Goal: Task Accomplishment & Management: Manage account settings

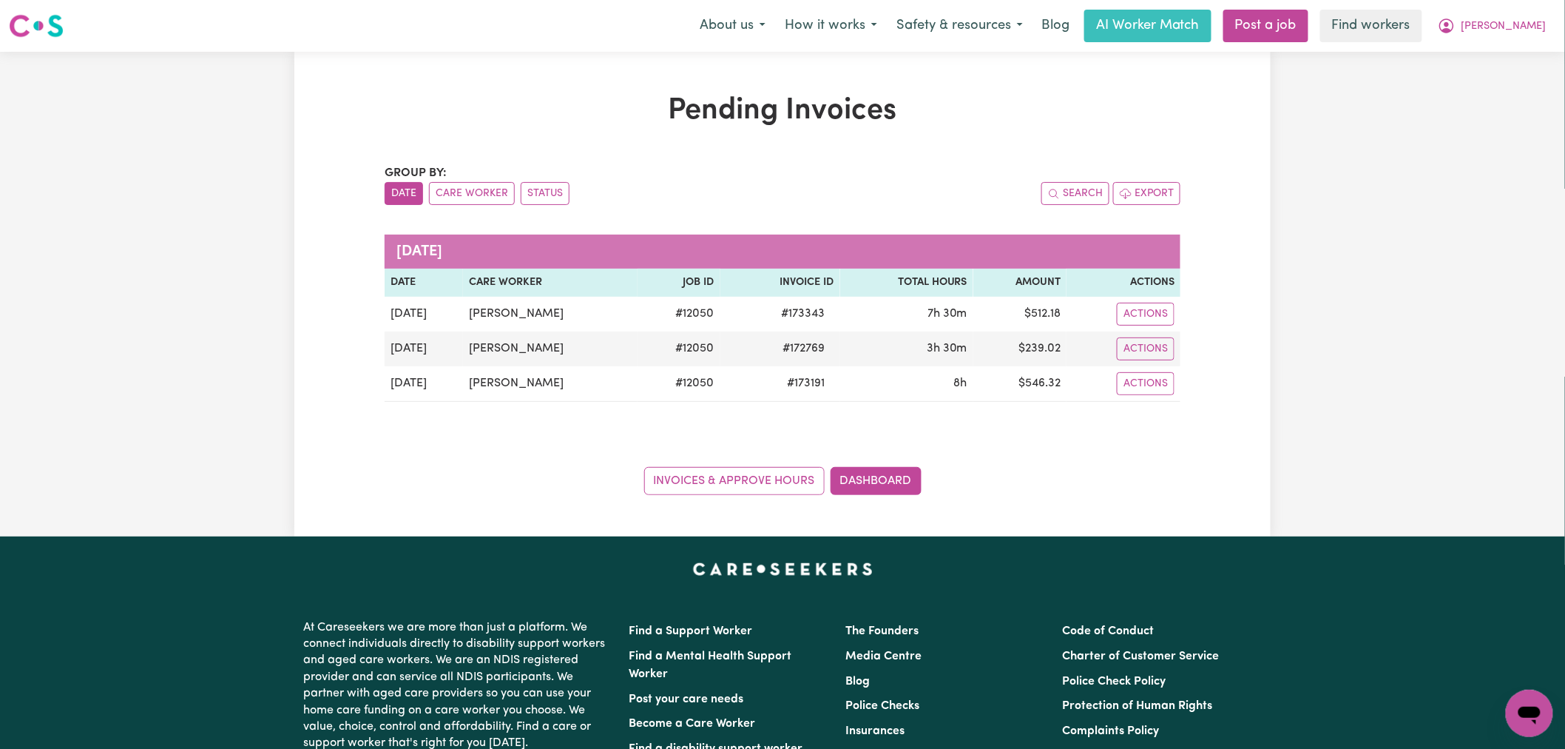
click at [1520, 25] on span "[PERSON_NAME]" at bounding box center [1504, 26] width 85 height 16
click at [1518, 74] on link "Logout" at bounding box center [1497, 85] width 117 height 28
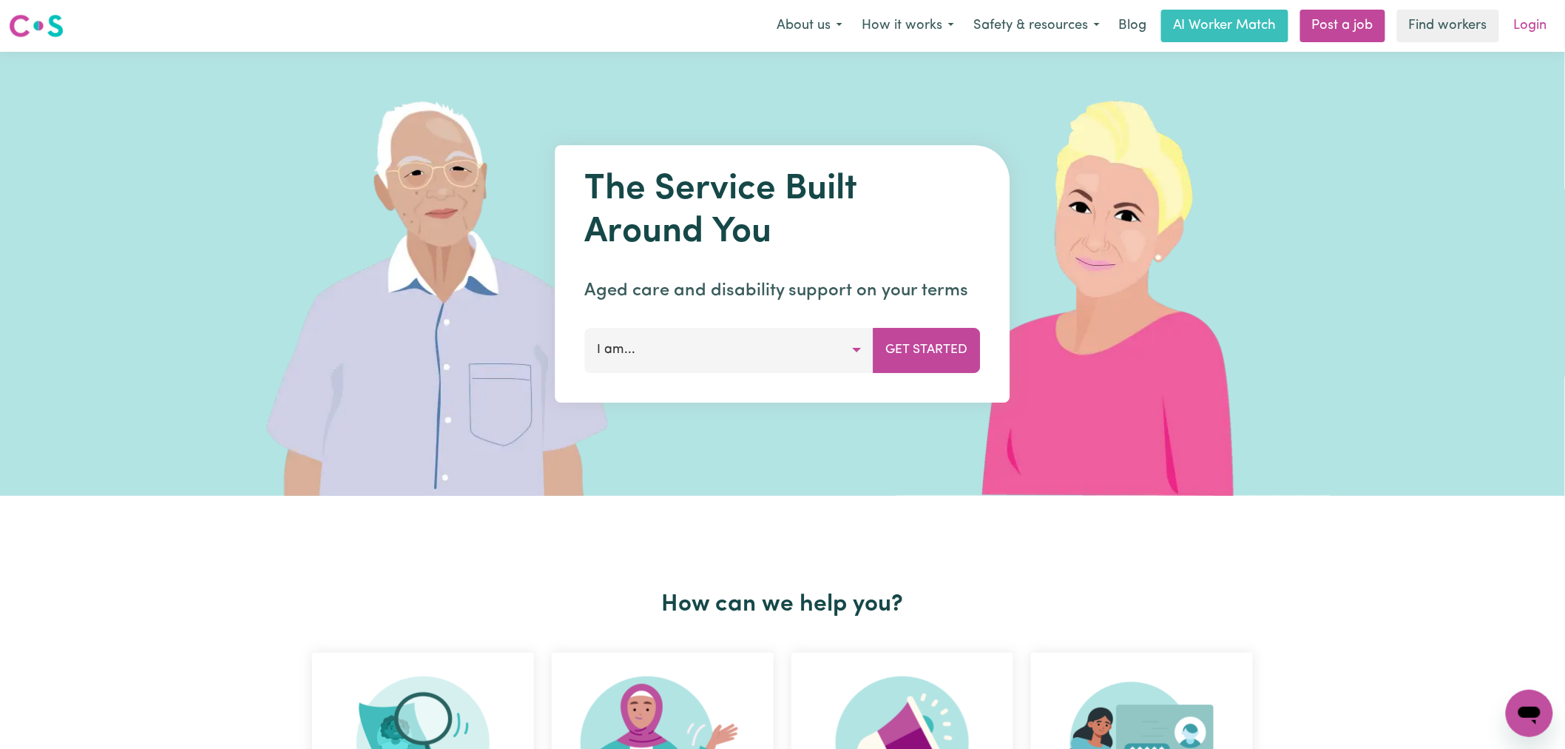
click at [1527, 27] on link "Login" at bounding box center [1530, 26] width 51 height 33
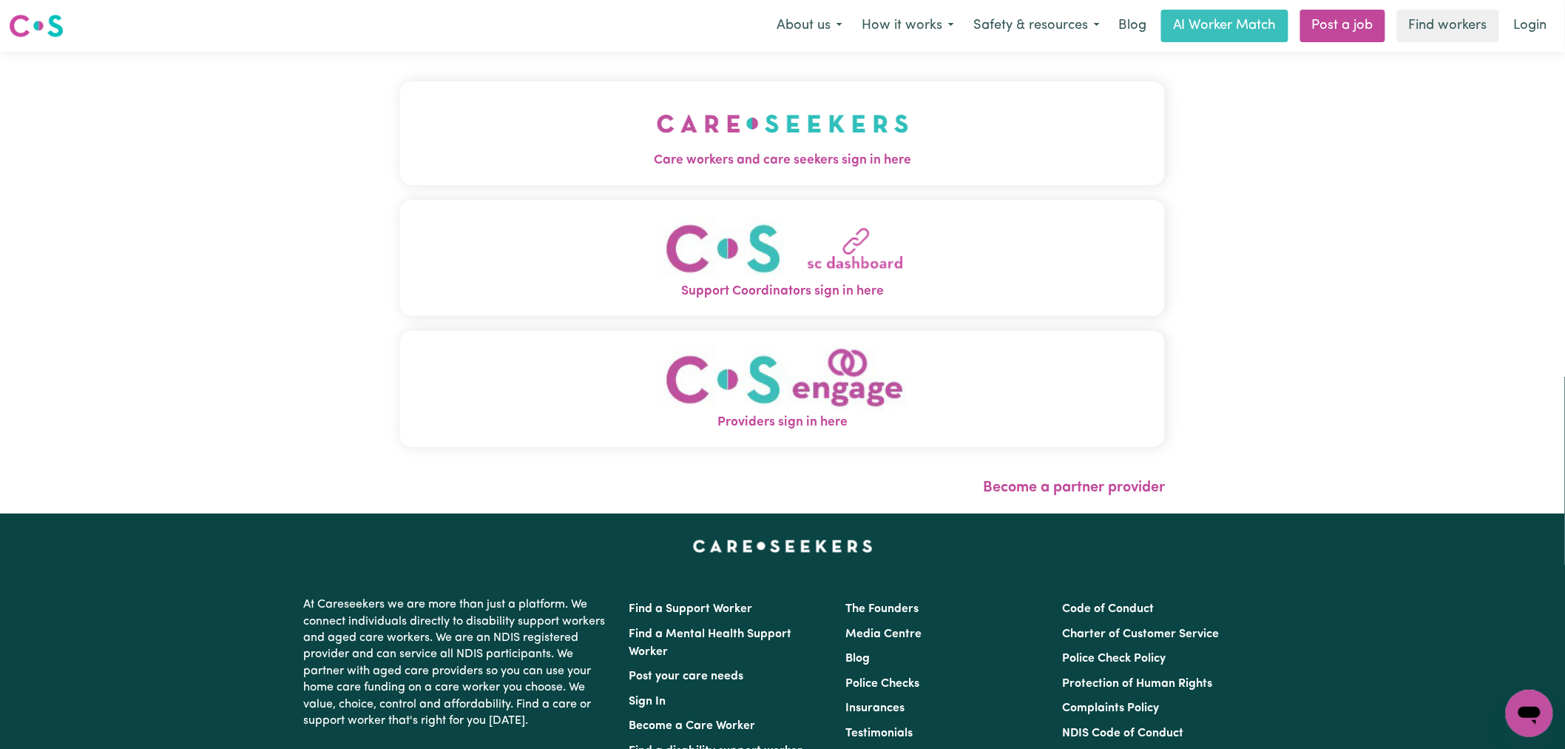
click at [742, 117] on button "Care workers and care seekers sign in here" at bounding box center [782, 133] width 765 height 104
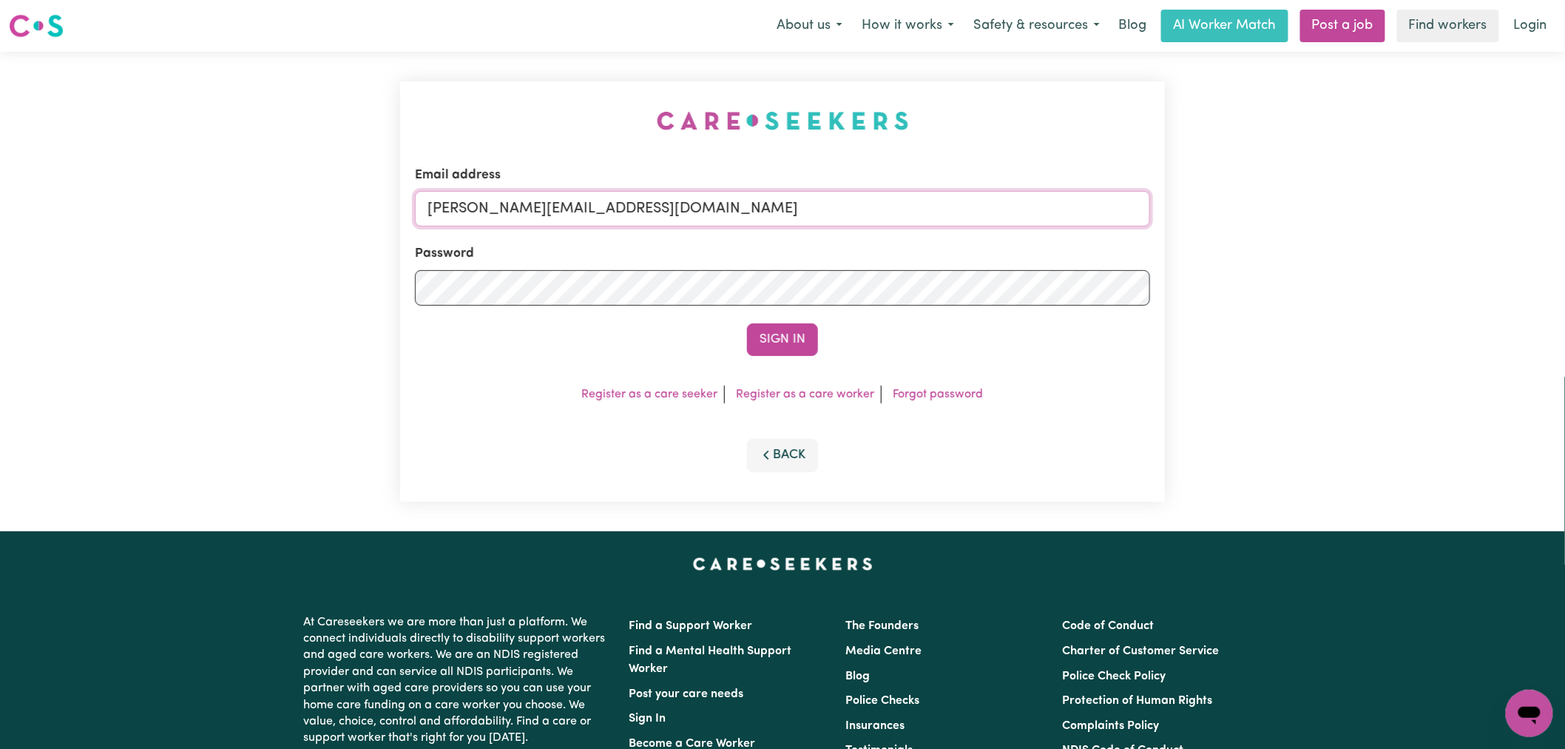
click at [732, 219] on input "[PERSON_NAME][EMAIL_ADDRESS][DOMAIN_NAME]" at bounding box center [782, 209] width 735 height 36
drag, startPoint x: 808, startPoint y: 203, endPoint x: 500, endPoint y: 193, distance: 308.6
click at [500, 193] on input "[EMAIL_ADDRESS][DOMAIN_NAME]" at bounding box center [782, 209] width 735 height 36
type input "[EMAIL_ADDRESS][DOMAIN_NAME]"
click at [780, 329] on button "Sign In" at bounding box center [782, 339] width 71 height 33
